Goal: Information Seeking & Learning: Learn about a topic

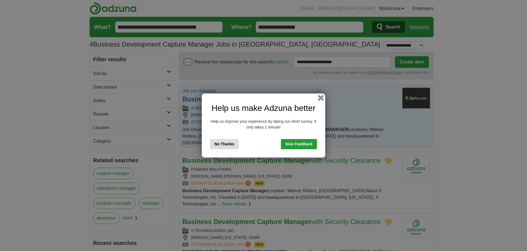
click at [321, 97] on button "button" at bounding box center [321, 98] width 6 height 6
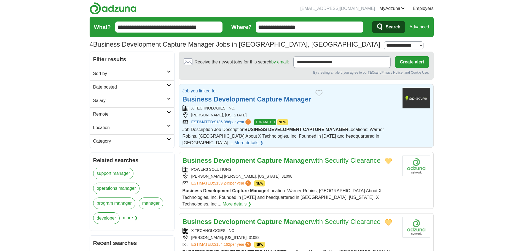
click at [248, 97] on strong "Development" at bounding box center [235, 98] width 42 height 7
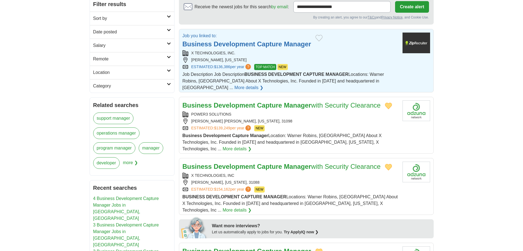
click at [235, 101] on strong "Development" at bounding box center [235, 104] width 42 height 7
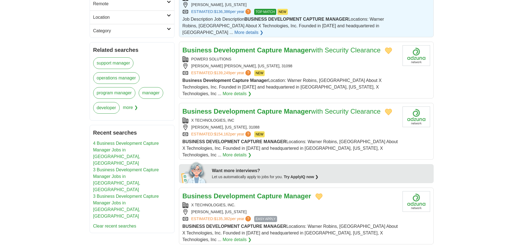
click at [278, 107] on strong "Capture" at bounding box center [269, 110] width 25 height 7
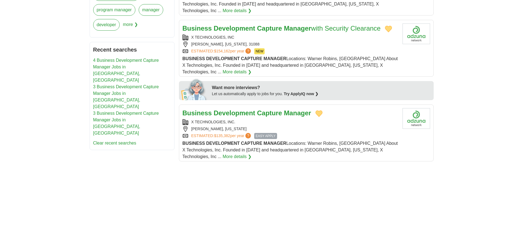
scroll to position [248, 0]
